Goal: Information Seeking & Learning: Find specific fact

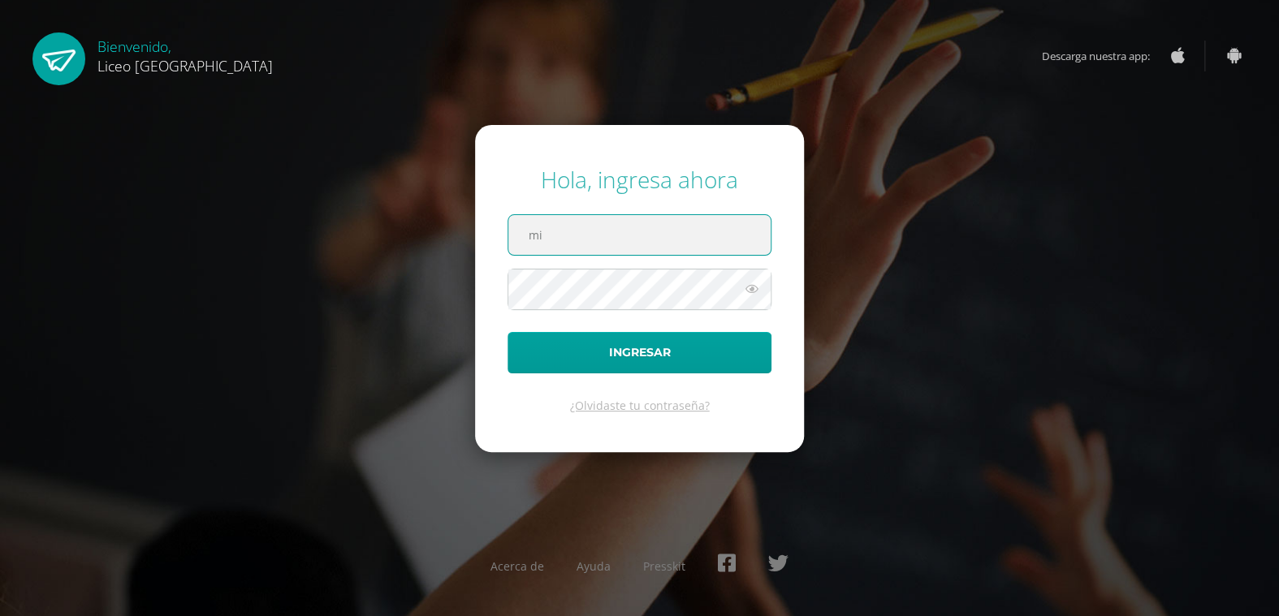
type input "miriam.obando@liceoguatemala.edu.gt"
click at [508, 332] on button "Ingresar" at bounding box center [640, 352] width 264 height 41
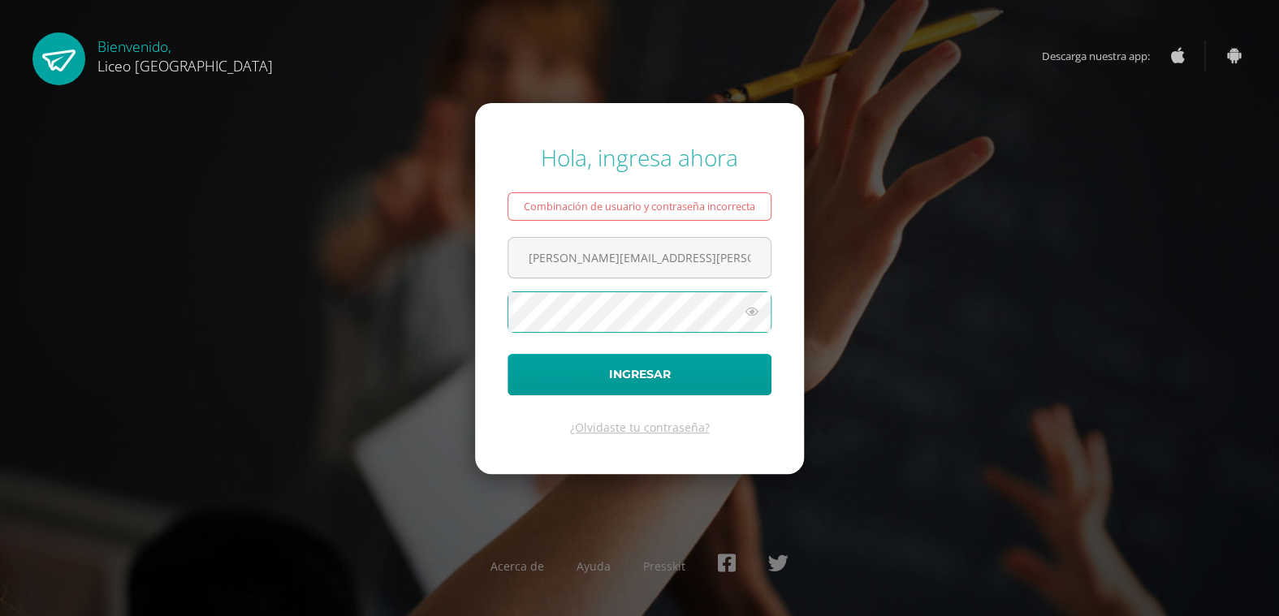
click at [508, 354] on button "Ingresar" at bounding box center [640, 374] width 264 height 41
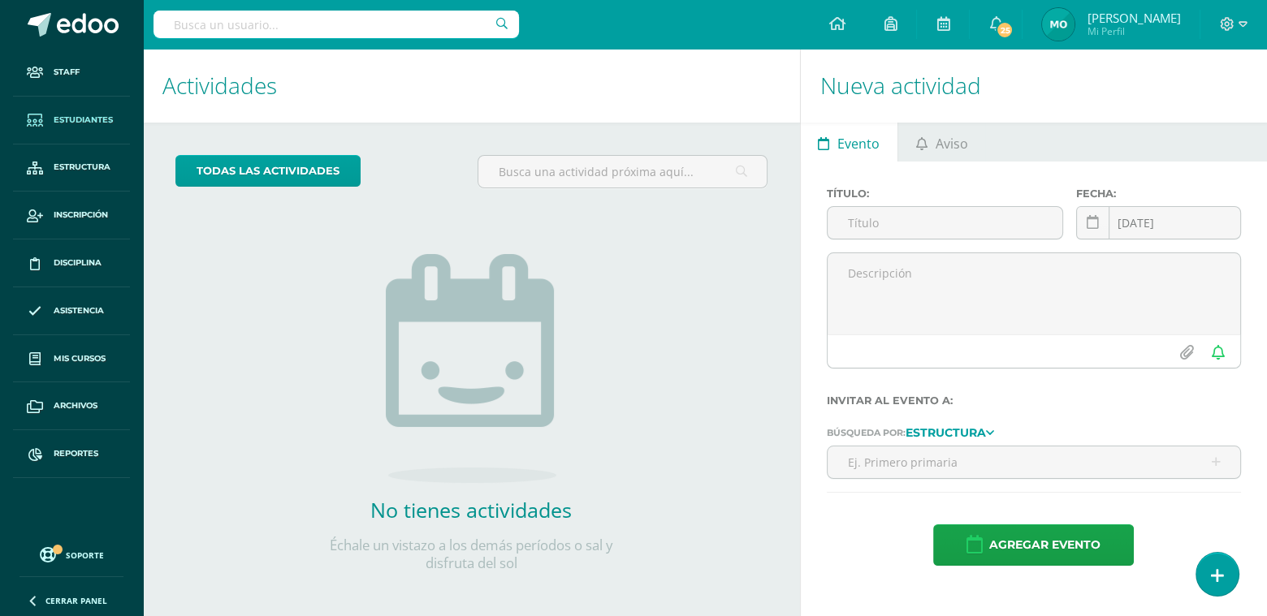
click at [110, 114] on span "Estudiantes" at bounding box center [83, 120] width 59 height 13
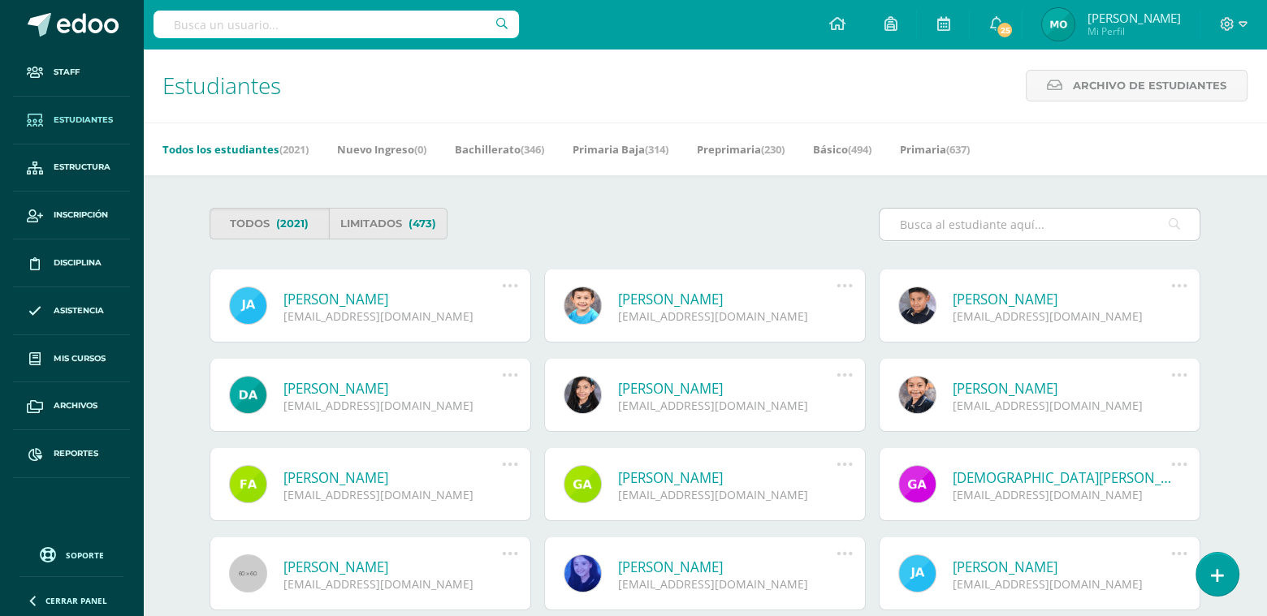
click at [961, 214] on input "text" at bounding box center [1040, 225] width 320 height 32
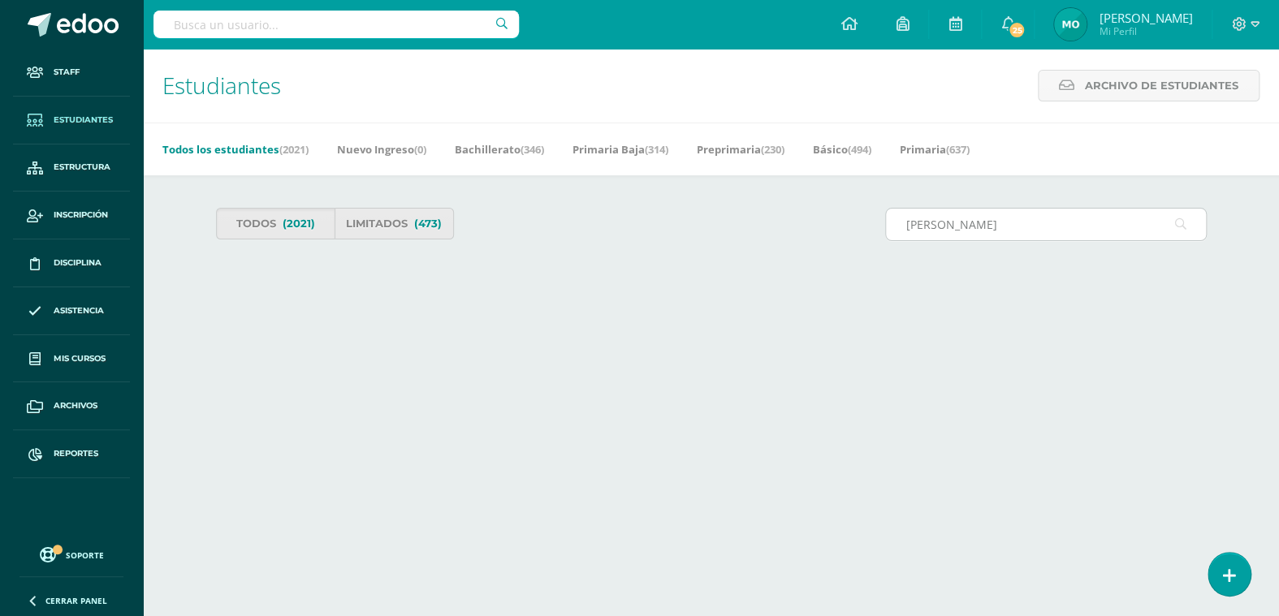
click at [1176, 221] on icon at bounding box center [1180, 224] width 11 height 33
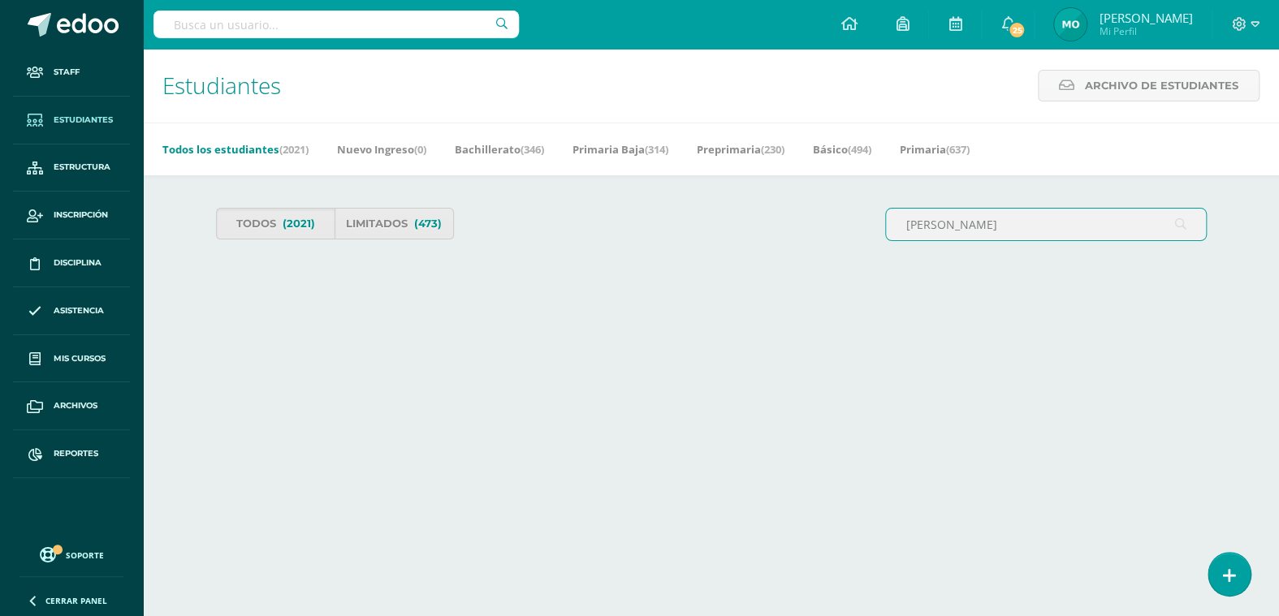
drag, startPoint x: 961, startPoint y: 229, endPoint x: 866, endPoint y: 220, distance: 95.4
click at [866, 220] on div "Todos (2021) Limitados (473) Ana Laura Juarez Leon" at bounding box center [712, 231] width 1004 height 46
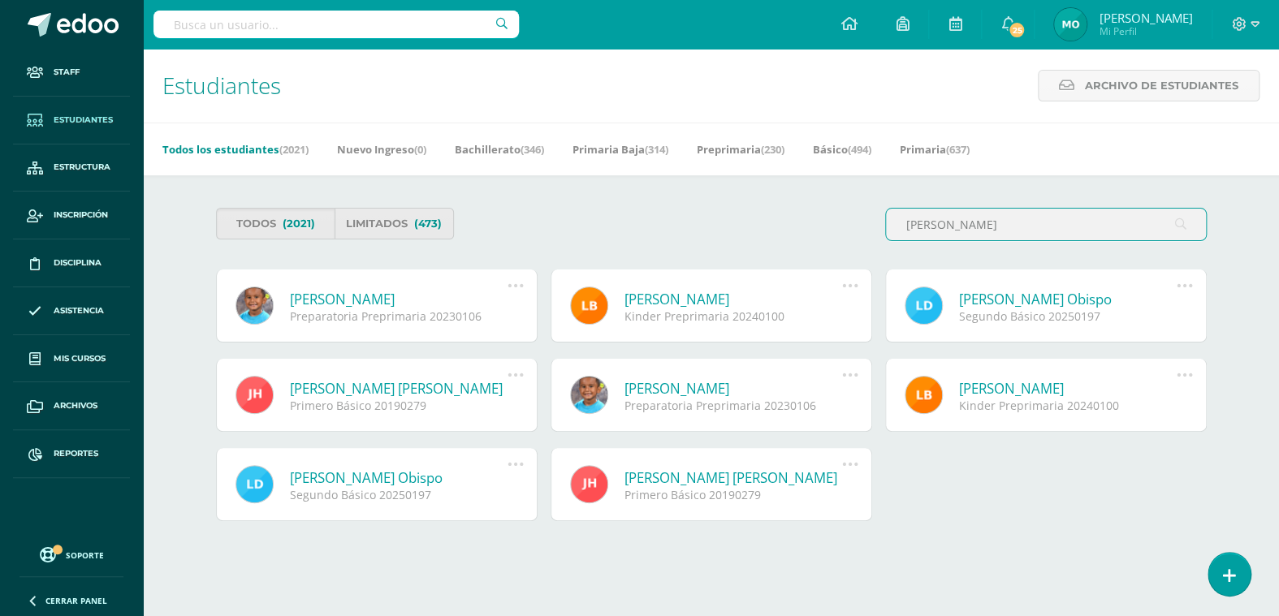
click at [1048, 236] on input "Juarez Leon" at bounding box center [1046, 225] width 320 height 32
click at [1180, 220] on icon at bounding box center [1180, 224] width 11 height 33
click at [966, 224] on input "Juarez Leon" at bounding box center [1046, 225] width 320 height 32
drag, startPoint x: 966, startPoint y: 224, endPoint x: 837, endPoint y: 205, distance: 129.7
click at [837, 205] on div "Todos (2021) Limitados (473) Juarez Leon José Adrián Abreu Franco 20200193@lice…" at bounding box center [712, 372] width 1056 height 395
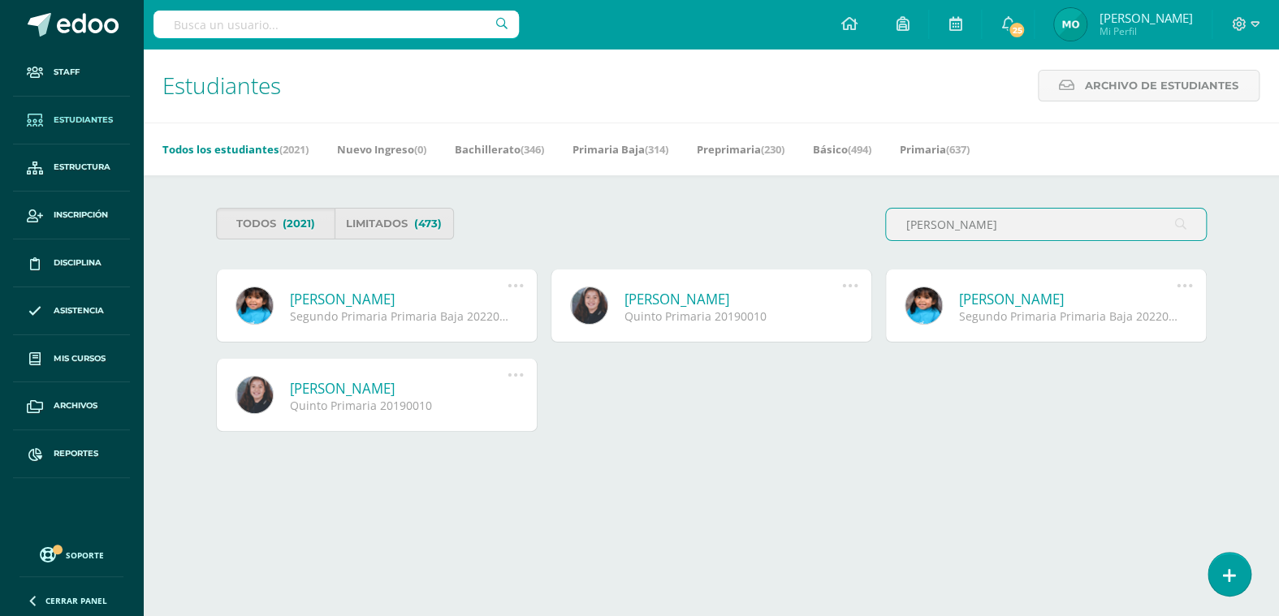
type input "Ana Laura"
click at [314, 301] on link "Ana Laura Juárez León" at bounding box center [399, 299] width 218 height 19
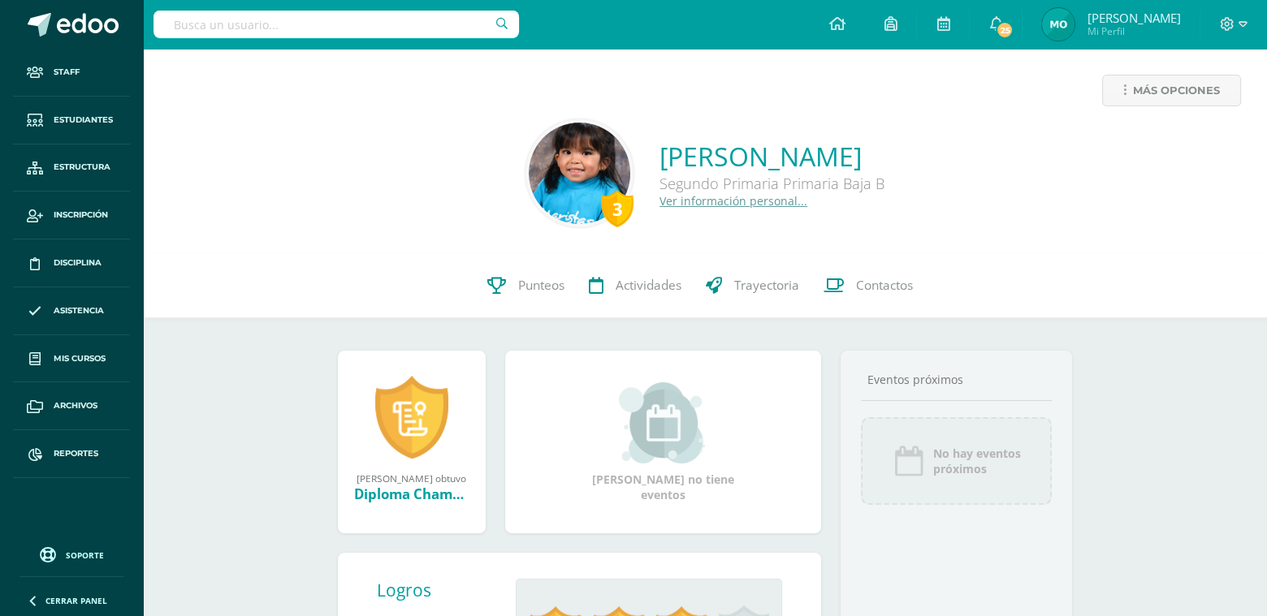
click at [664, 199] on link "Ver información personal..." at bounding box center [734, 200] width 148 height 15
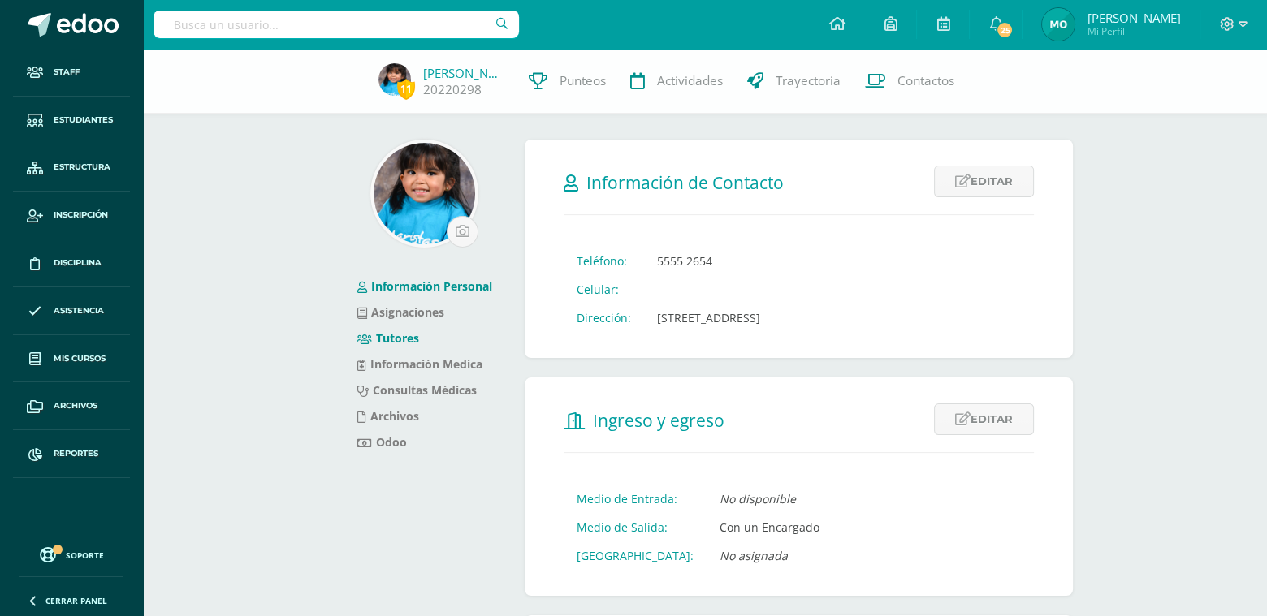
click at [377, 341] on link "Tutores" at bounding box center [388, 338] width 62 height 15
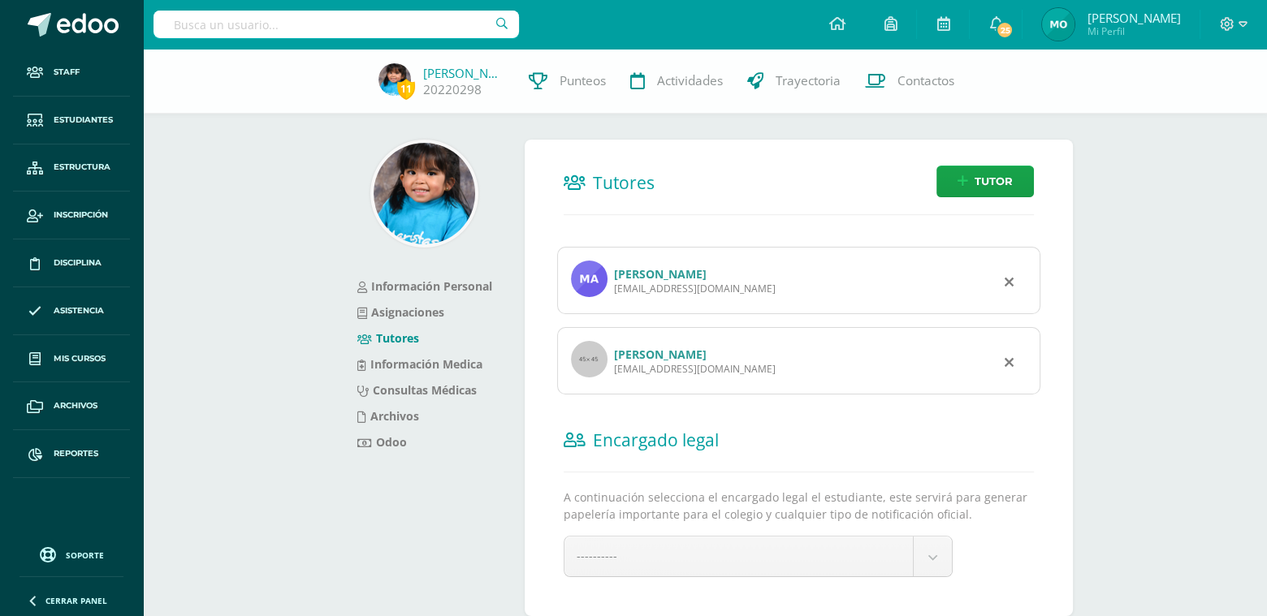
click at [686, 355] on link "[PERSON_NAME]" at bounding box center [660, 354] width 93 height 15
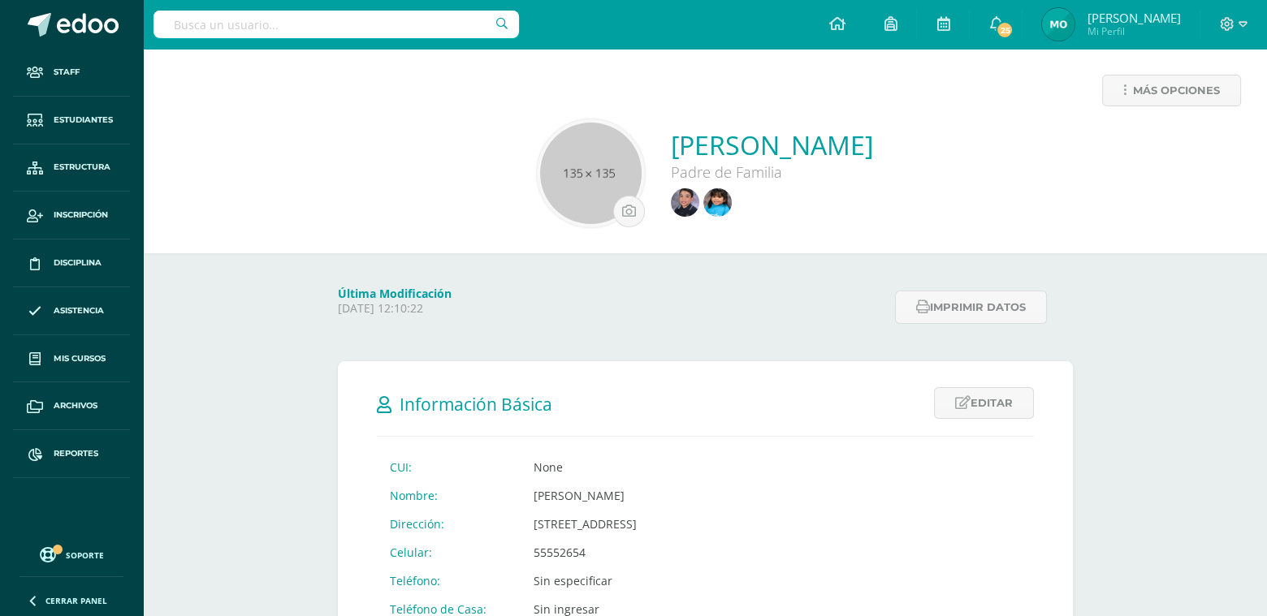
scroll to position [81, 0]
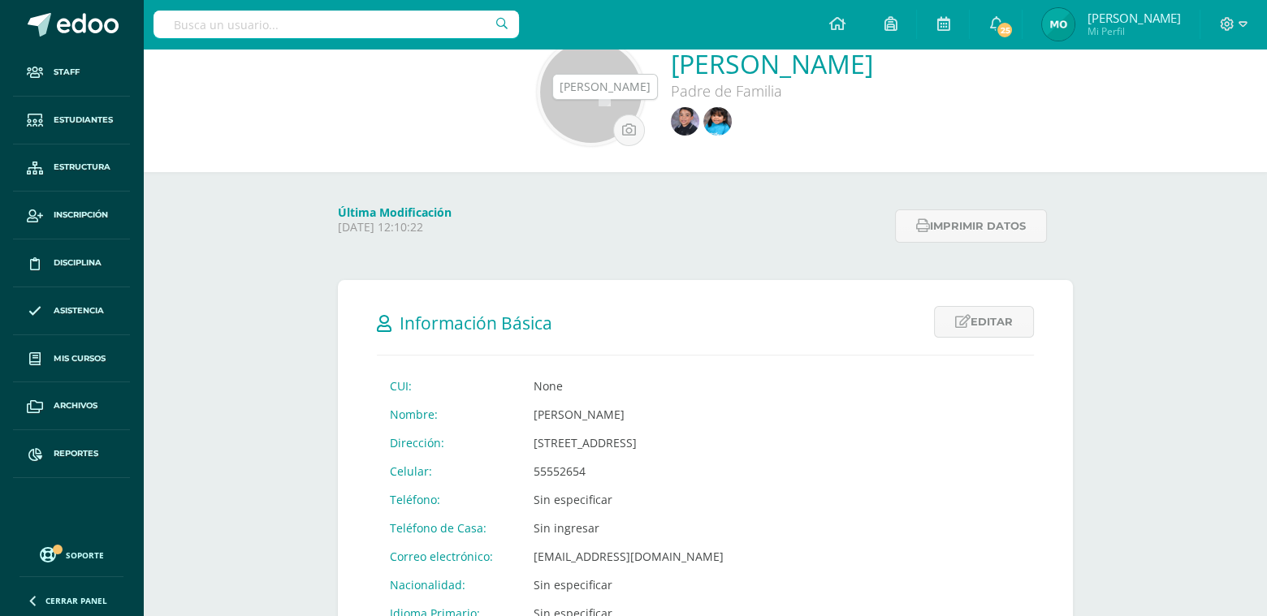
click at [671, 121] on img at bounding box center [685, 121] width 28 height 28
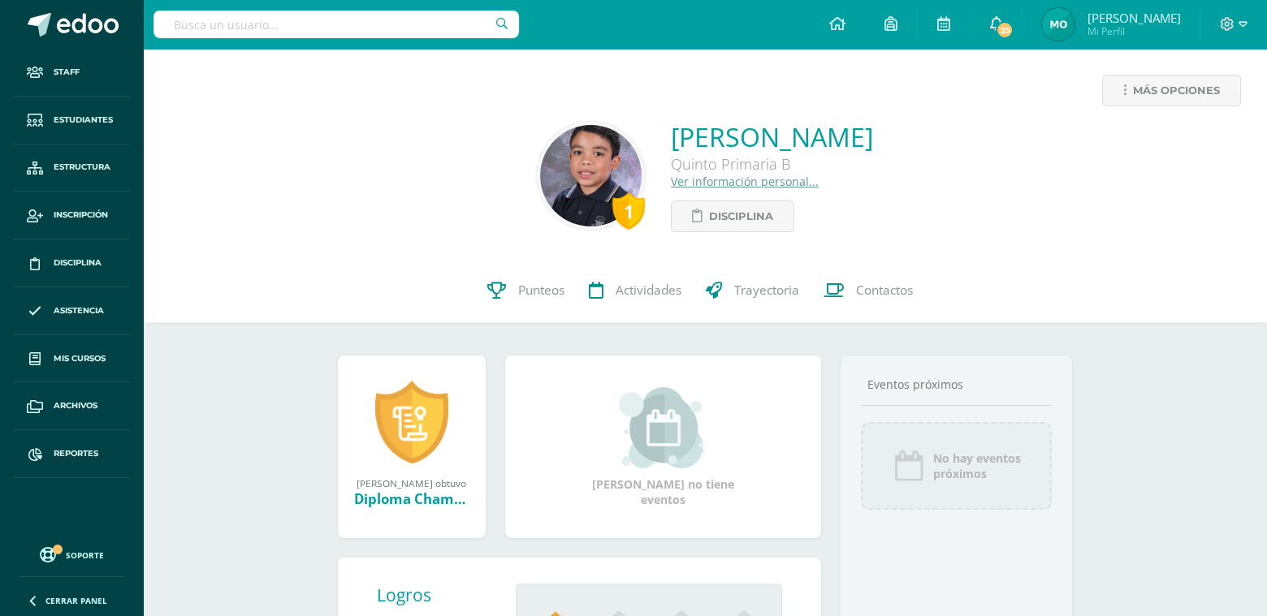
click at [1014, 28] on span "25" at bounding box center [1005, 30] width 18 height 18
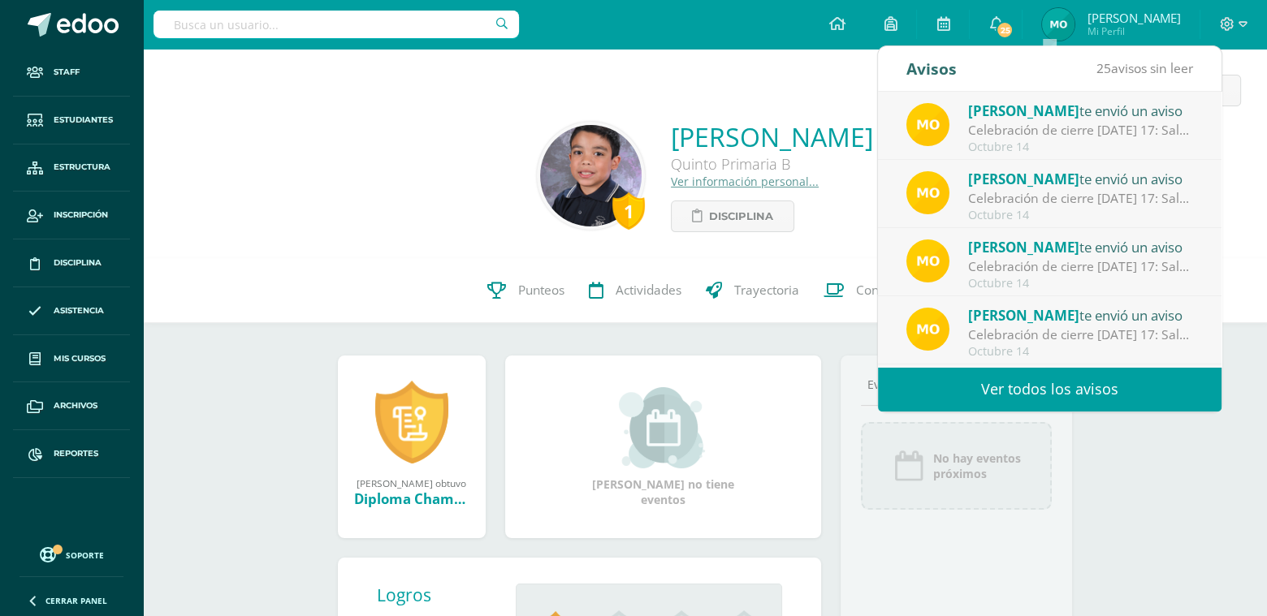
click at [1011, 400] on link "Ver todos los avisos" at bounding box center [1050, 389] width 344 height 45
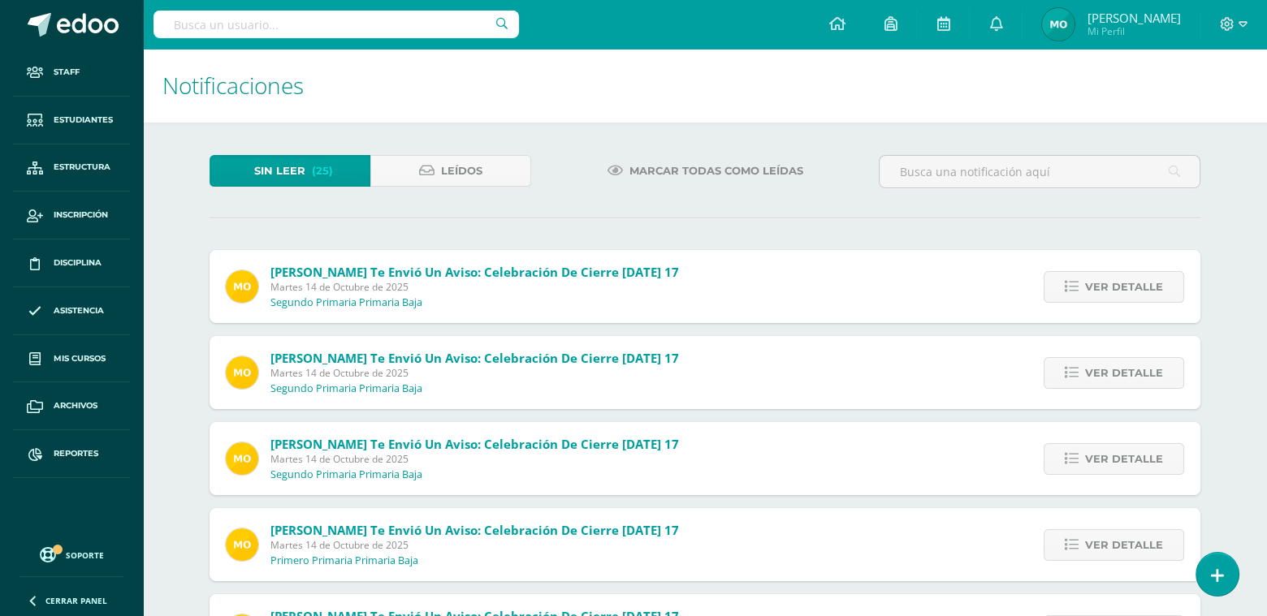
click at [690, 158] on span "Marcar todas como leídas" at bounding box center [716, 171] width 174 height 30
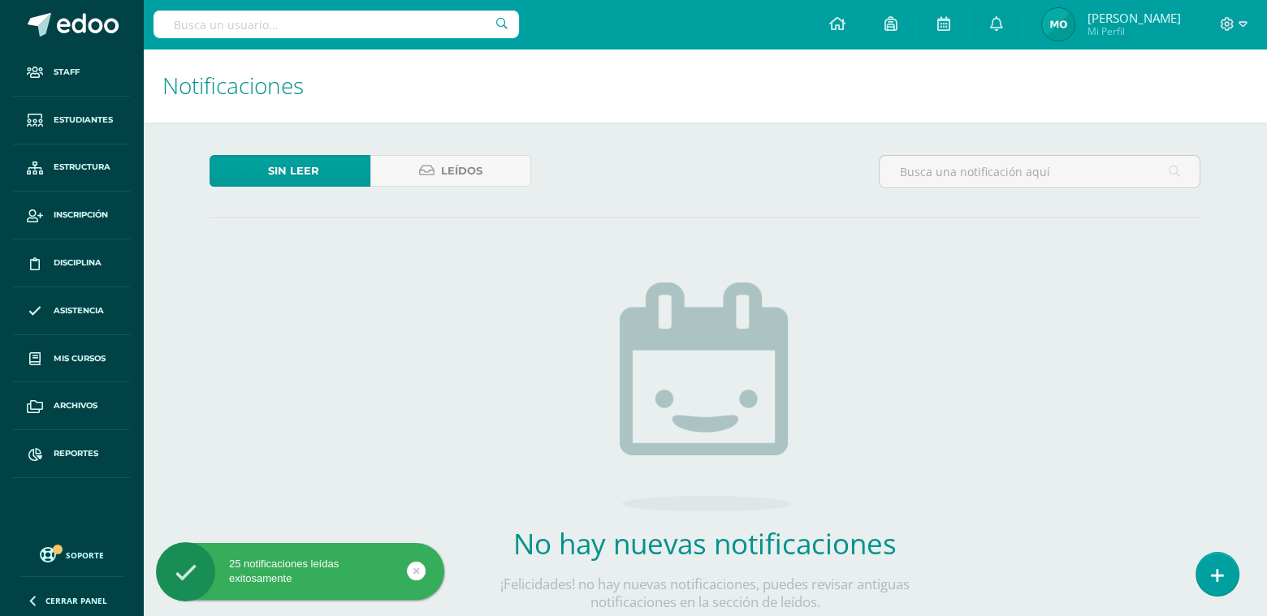
click at [1248, 23] on div at bounding box center [1233, 24] width 67 height 49
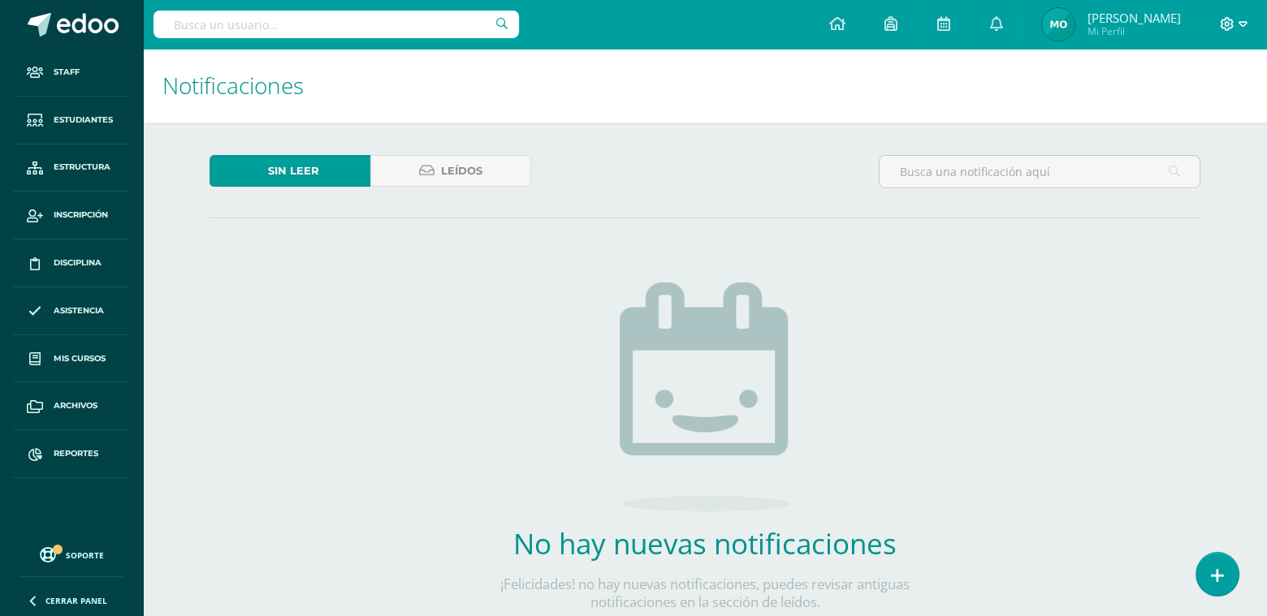
click at [1240, 24] on icon at bounding box center [1243, 24] width 9 height 6
click at [1212, 105] on span "Cerrar sesión" at bounding box center [1191, 110] width 73 height 15
